Goal: Task Accomplishment & Management: Use online tool/utility

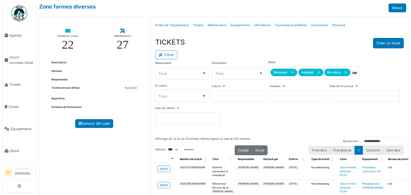
select select "***"
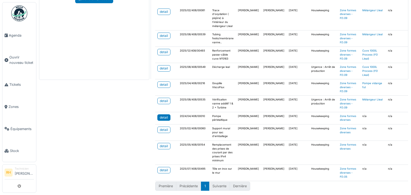
click at [157, 115] on link "detail" at bounding box center [163, 118] width 13 height 6
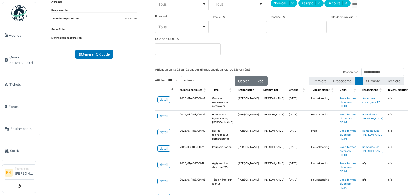
scroll to position [98, 0]
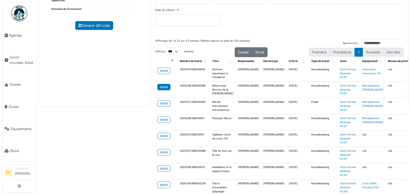
click at [163, 85] on div "detail" at bounding box center [164, 87] width 8 height 5
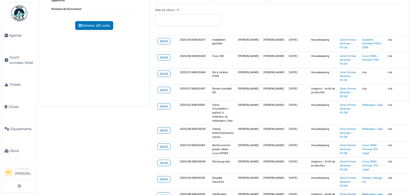
scroll to position [187, 0]
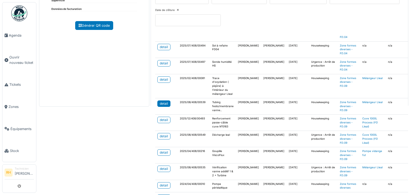
click at [165, 103] on div "detail" at bounding box center [164, 103] width 8 height 5
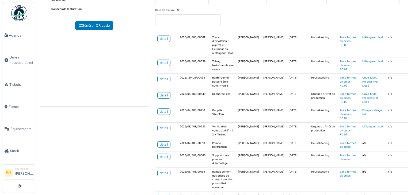
scroll to position [231, 0]
click at [166, 93] on div "detail" at bounding box center [164, 95] width 8 height 5
drag, startPoint x: 137, startPoint y: 150, endPoint x: 140, endPoint y: 149, distance: 3.4
click at [138, 151] on div "Zone formes diverses Retour Tickets en cours 22 Maintenance 27 Description Adre…" at bounding box center [223, 97] width 375 height 195
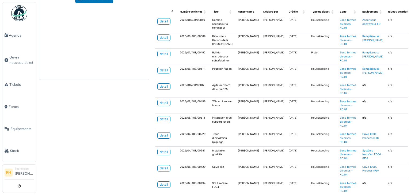
scroll to position [17, 0]
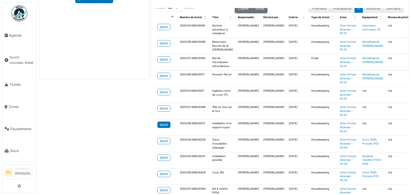
click at [165, 124] on div "detail" at bounding box center [164, 125] width 8 height 5
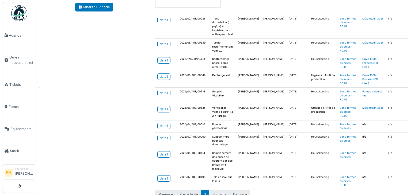
scroll to position [125, 0]
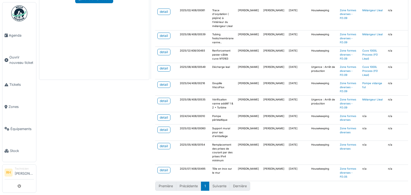
click at [69, 145] on div "Zone formes diverses Retour Tickets en cours 22 Maintenance 27 Description Adre…" at bounding box center [223, 97] width 375 height 195
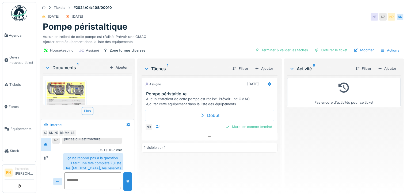
scroll to position [4, 0]
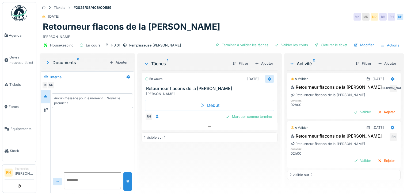
click at [268, 78] on icon at bounding box center [269, 79] width 3 height 4
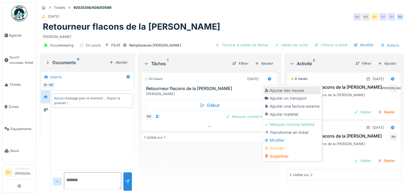
click at [299, 91] on div "Ajouter des heures" at bounding box center [292, 91] width 57 height 8
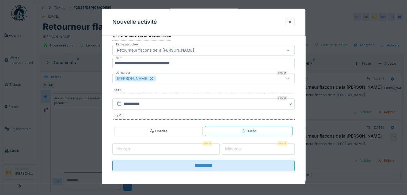
scroll to position [33, 0]
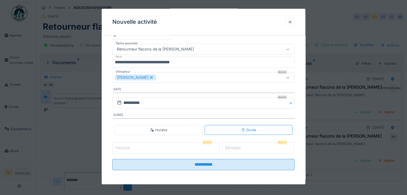
click at [204, 144] on input "Heures" at bounding box center [165, 148] width 107 height 11
type input "*"
click at [231, 148] on label "Minutes" at bounding box center [233, 148] width 18 height 6
click at [231, 148] on input "*" at bounding box center [258, 148] width 73 height 11
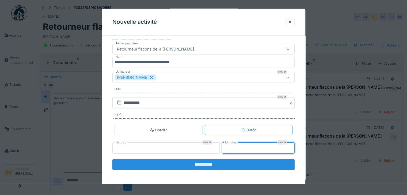
type input "**"
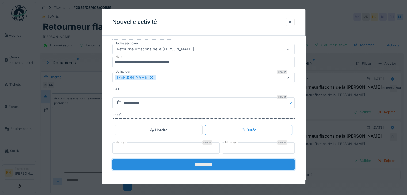
click at [231, 162] on input "**********" at bounding box center [203, 164] width 182 height 11
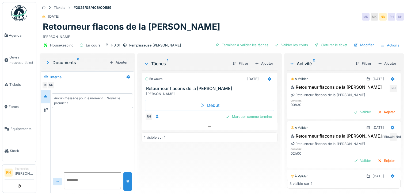
scroll to position [4, 0]
click at [264, 60] on div "Ajouter" at bounding box center [264, 63] width 23 height 7
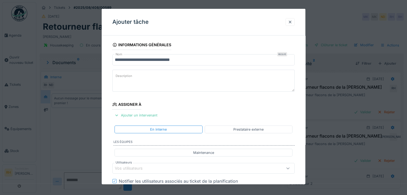
scroll to position [80, 0]
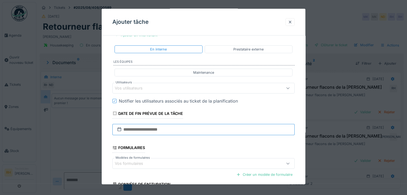
click at [157, 129] on input "text" at bounding box center [203, 129] width 182 height 11
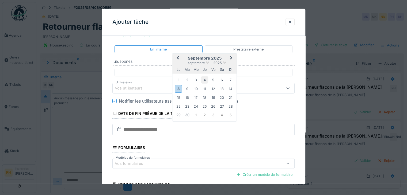
click at [205, 80] on div "4" at bounding box center [204, 79] width 7 height 7
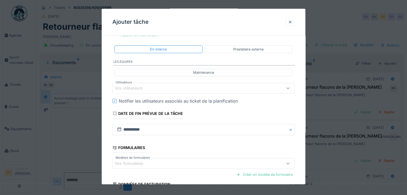
scroll to position [131, 0]
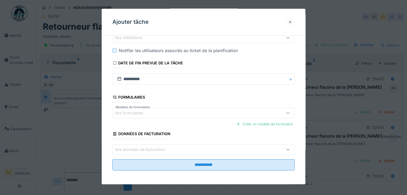
click at [292, 21] on div at bounding box center [290, 22] width 4 height 5
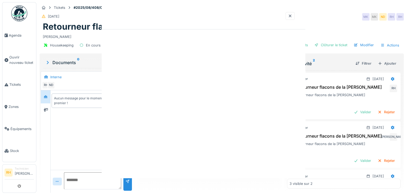
scroll to position [0, 0]
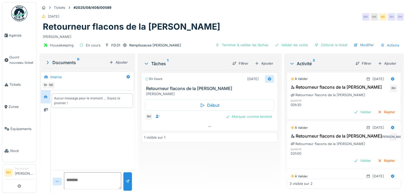
click at [265, 75] on div at bounding box center [269, 79] width 9 height 8
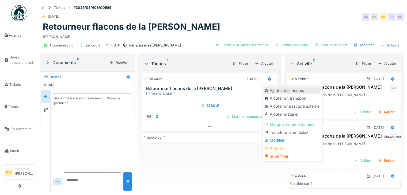
click at [273, 87] on div "Ajouter des heures" at bounding box center [292, 91] width 57 height 8
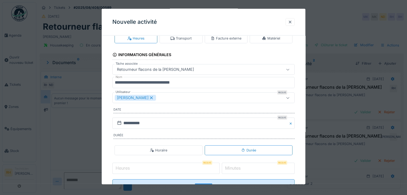
scroll to position [33, 0]
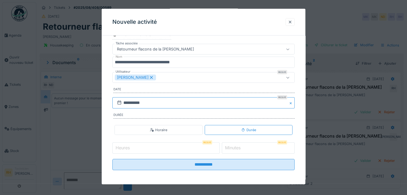
click at [175, 103] on input "**********" at bounding box center [203, 102] width 182 height 11
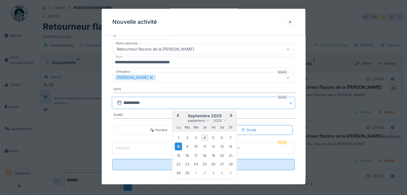
click at [204, 137] on div "4" at bounding box center [204, 137] width 7 height 7
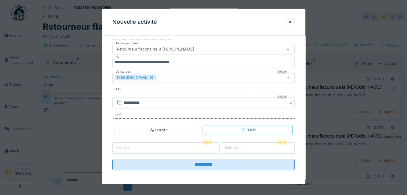
click at [173, 149] on input "Heures" at bounding box center [165, 148] width 107 height 11
type input "*"
click at [239, 145] on label "Minutes" at bounding box center [233, 148] width 18 height 6
click at [239, 145] on input "*" at bounding box center [258, 148] width 73 height 11
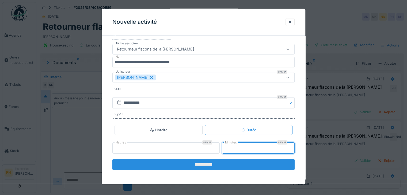
type input "**"
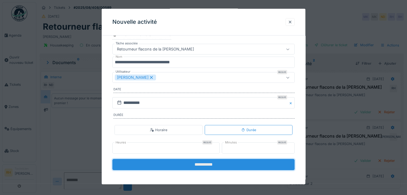
click at [222, 161] on input "**********" at bounding box center [203, 164] width 182 height 11
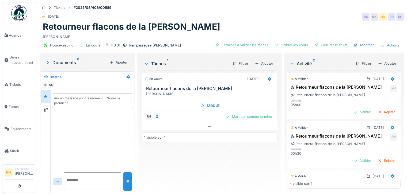
scroll to position [0, 0]
click at [261, 113] on div "Marquer comme terminé" at bounding box center [249, 116] width 51 height 7
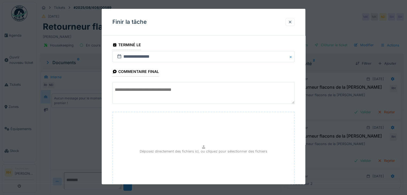
click at [176, 95] on textarea at bounding box center [203, 93] width 182 height 22
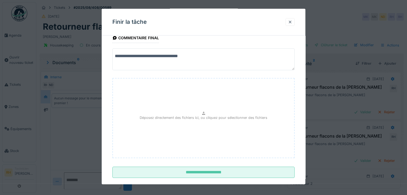
scroll to position [42, 0]
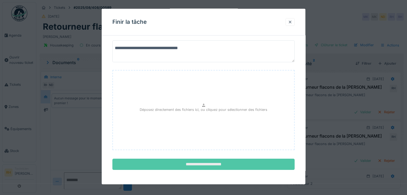
type textarea "**********"
click at [192, 161] on input "**********" at bounding box center [203, 164] width 182 height 11
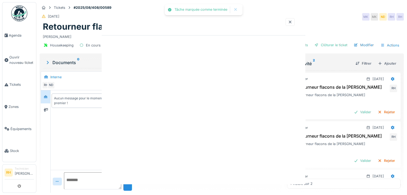
scroll to position [0, 0]
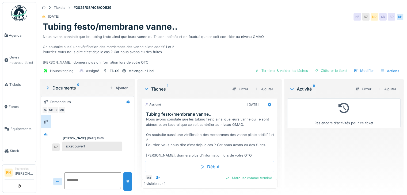
click at [226, 72] on div "Housekeeping Assigné FD.09 Mélangeur Lleal Terminer & valider les tâches Clôtur…" at bounding box center [222, 71] width 364 height 12
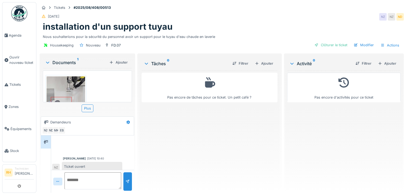
scroll to position [177, 0]
